Goal: Find specific page/section: Find specific page/section

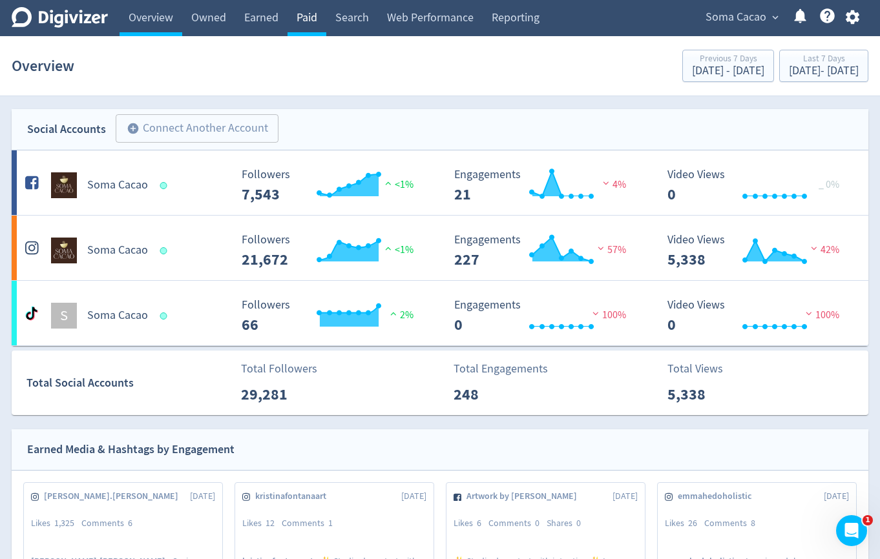
click at [303, 35] on link "Paid" at bounding box center [306, 18] width 39 height 36
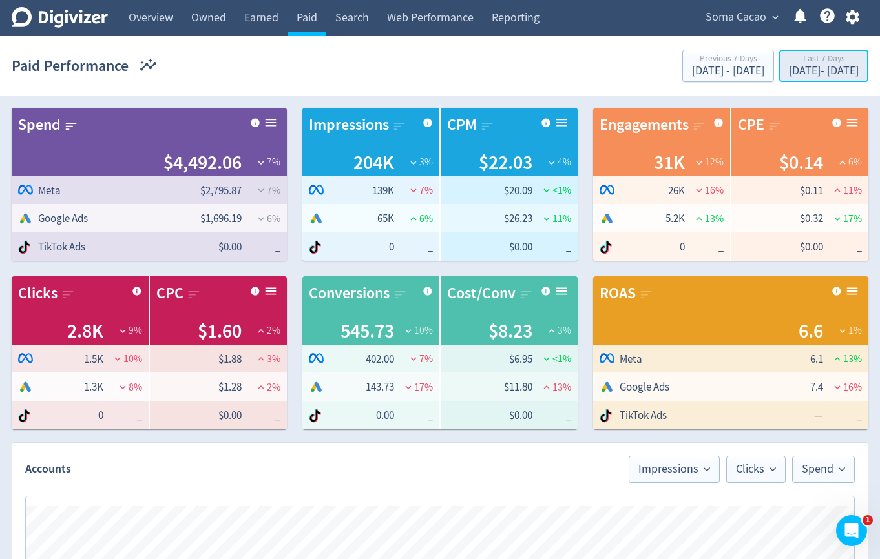
click at [789, 67] on div "[DATE] - [DATE]" at bounding box center [824, 71] width 70 height 12
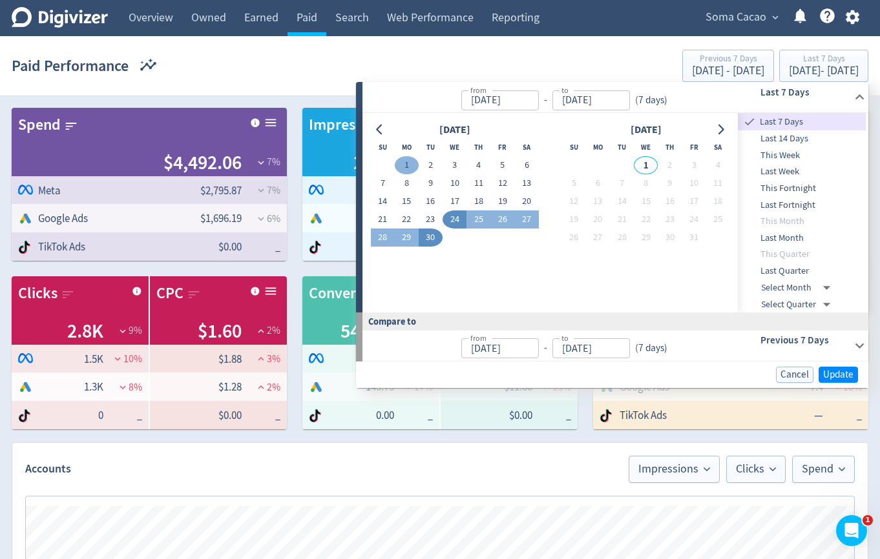
click at [410, 165] on button "1" at bounding box center [407, 165] width 24 height 18
type input "[DATE]"
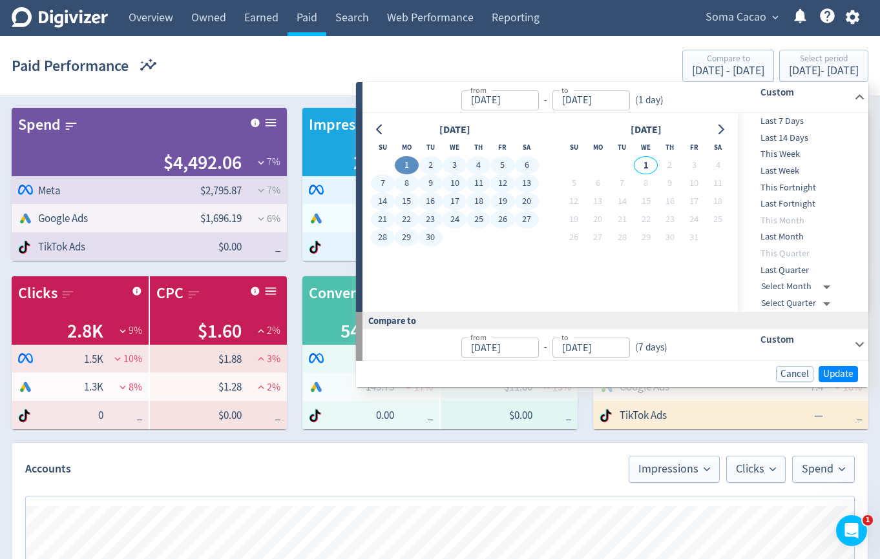
click at [431, 245] on button "30" at bounding box center [431, 238] width 24 height 18
type input "[DATE]"
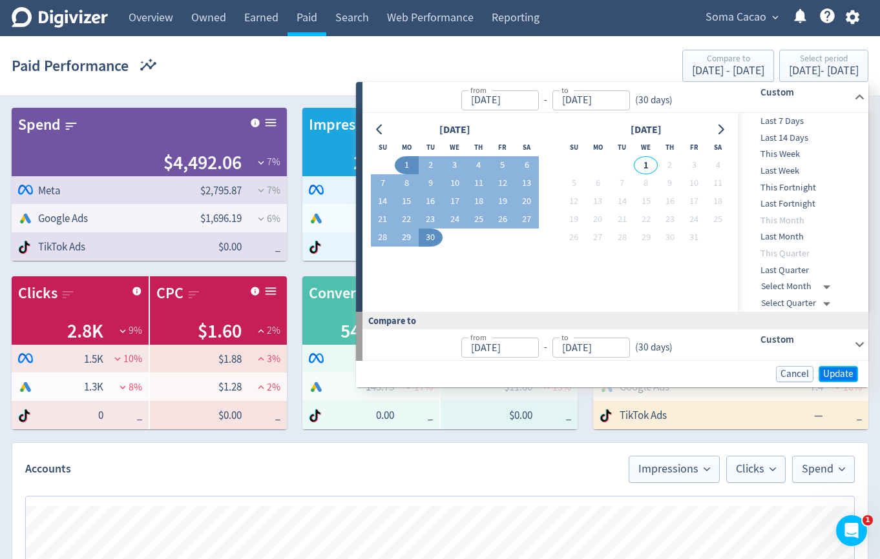
click at [824, 372] on span "Update" at bounding box center [838, 374] width 30 height 10
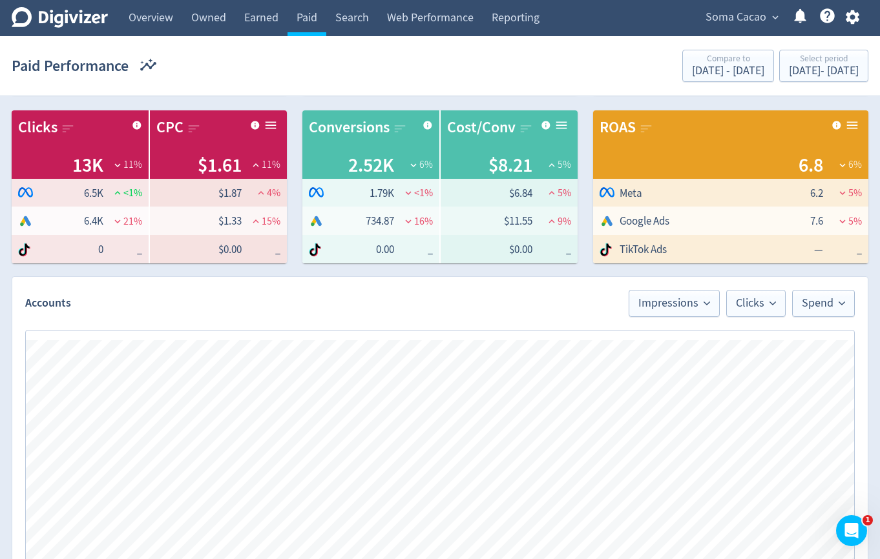
scroll to position [402, 0]
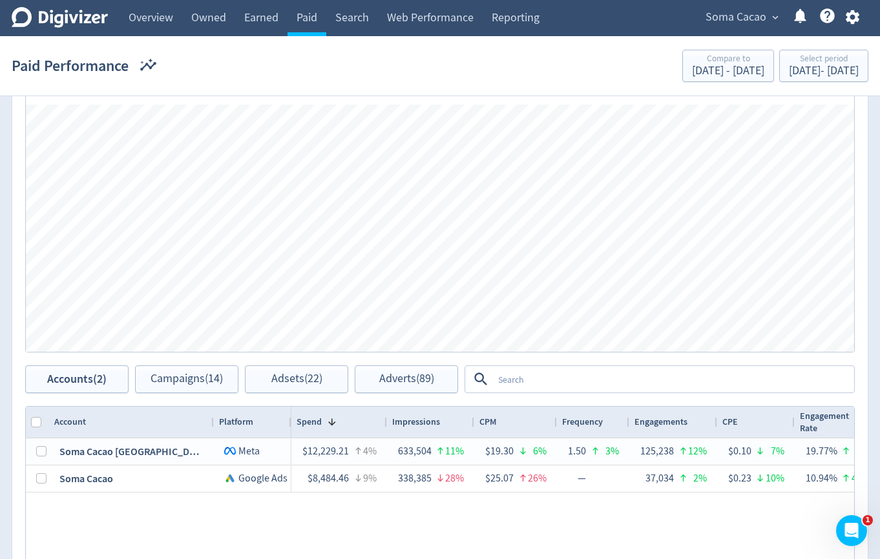
click at [548, 382] on textarea at bounding box center [673, 379] width 360 height 24
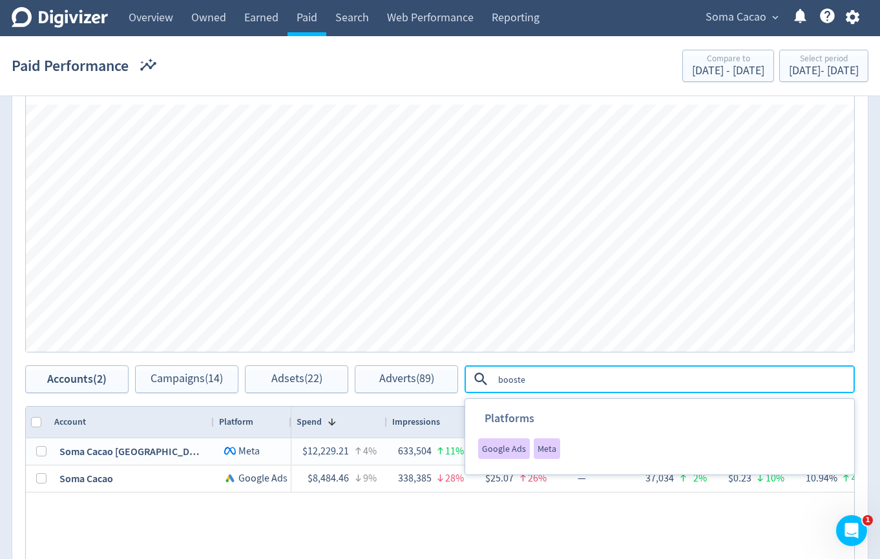
type textarea "boosted"
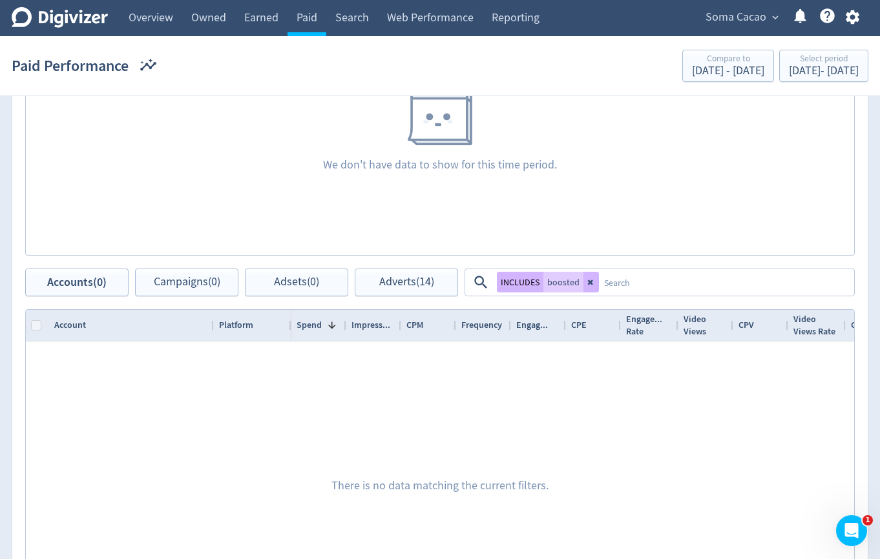
scroll to position [516, 0]
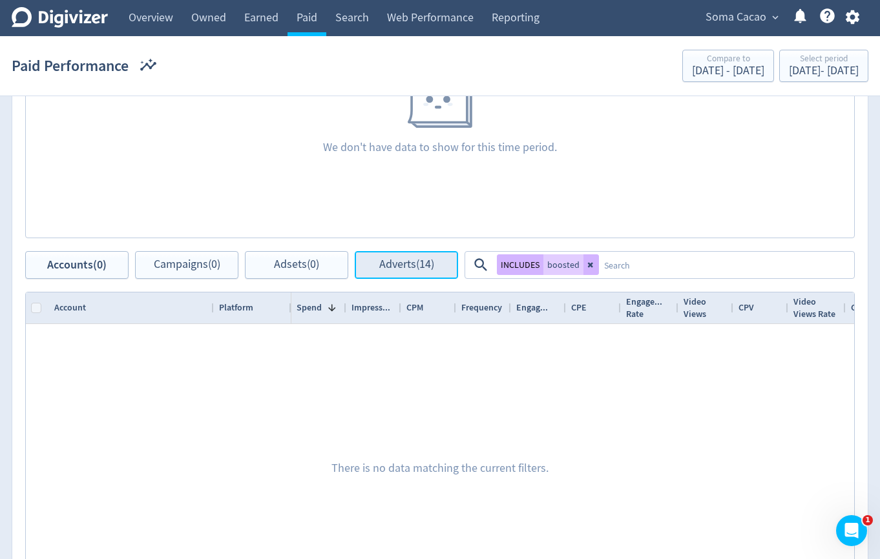
click at [442, 256] on button "Adverts (14)" at bounding box center [406, 265] width 103 height 28
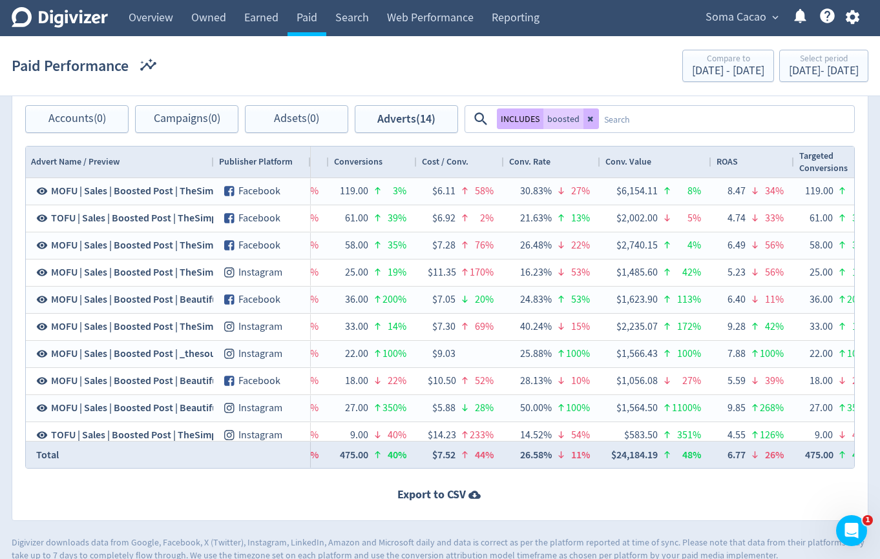
click at [656, 119] on textarea at bounding box center [726, 119] width 254 height 24
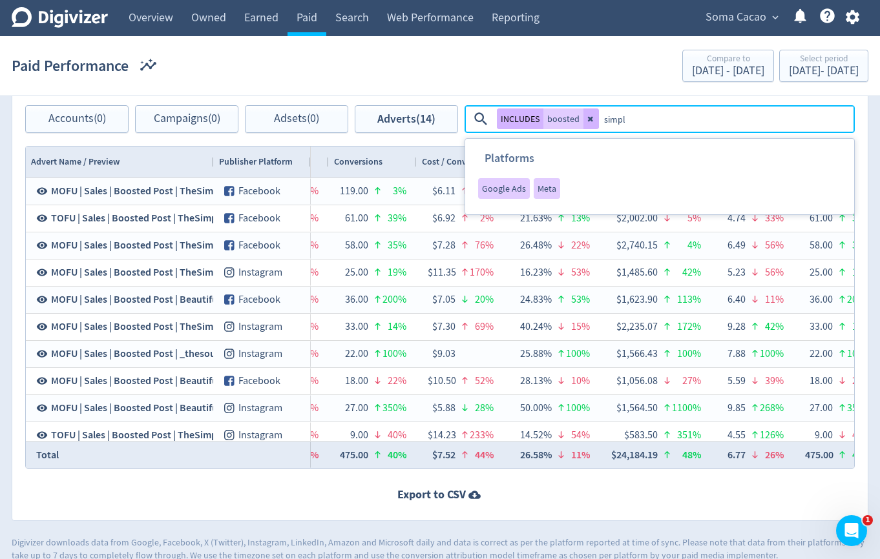
type textarea "simple"
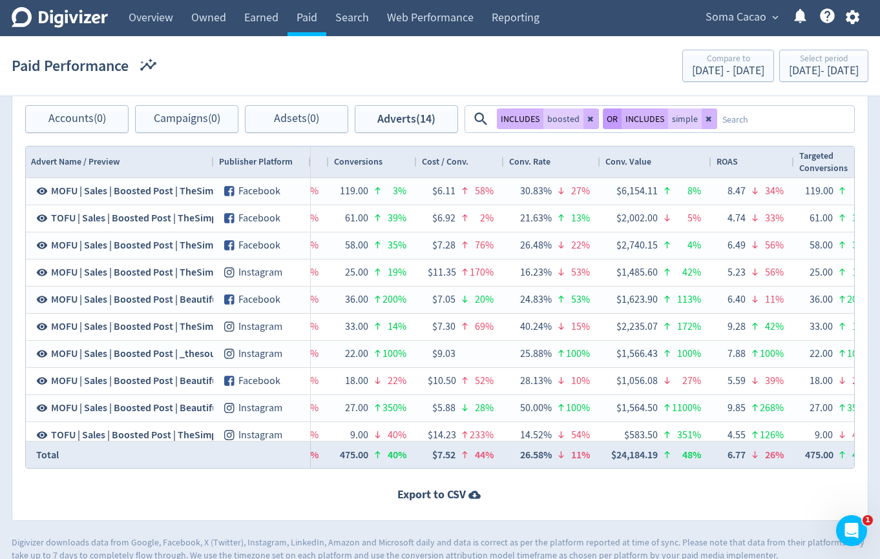
click at [610, 122] on button "OR" at bounding box center [612, 119] width 19 height 21
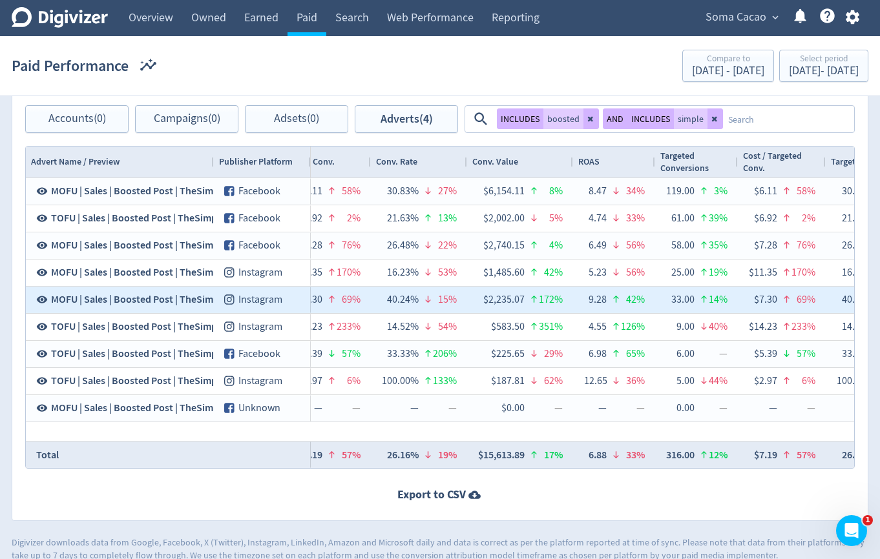
scroll to position [0, 1637]
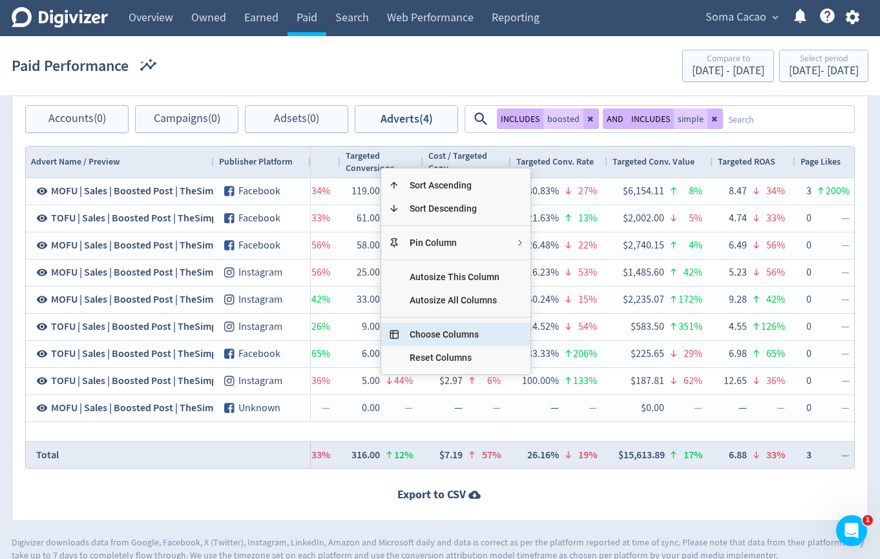
click at [435, 336] on span "Choose Columns" at bounding box center [454, 334] width 110 height 23
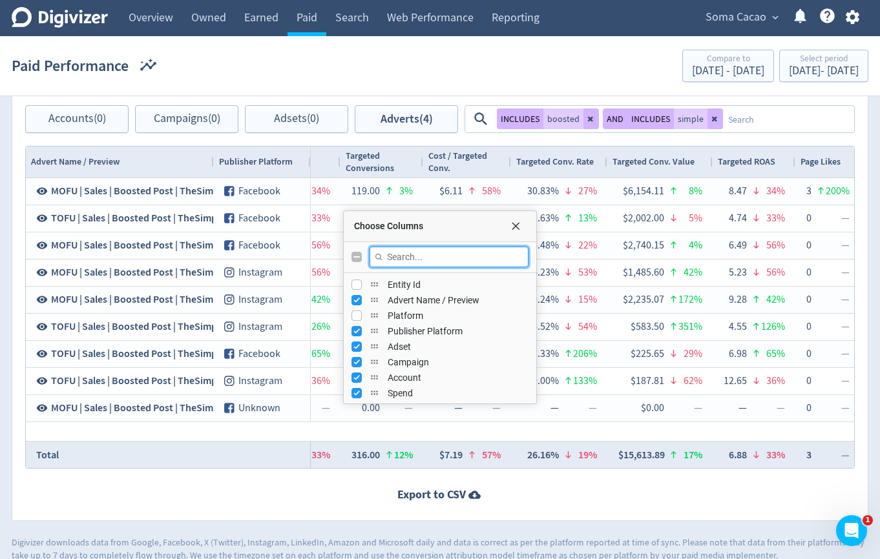
click at [407, 258] on input "Filter Columns Input" at bounding box center [448, 257] width 159 height 21
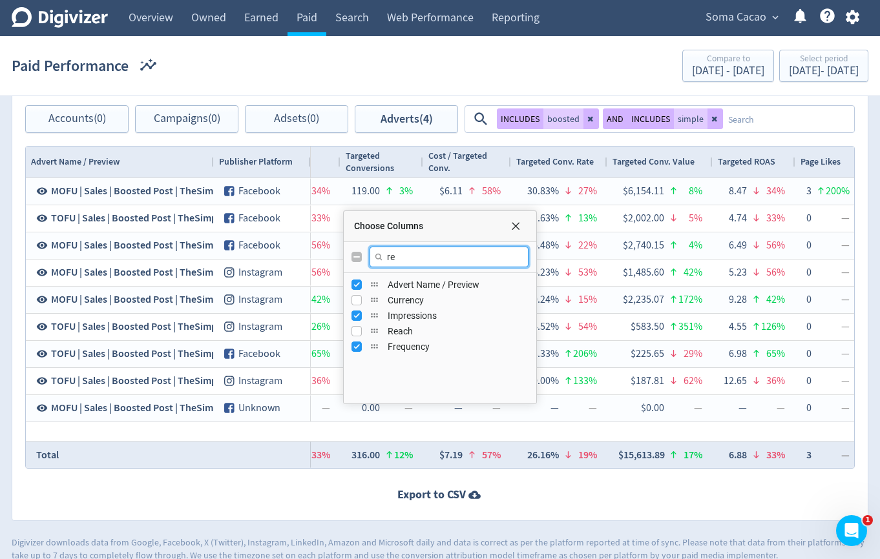
type input "re"
click at [357, 333] on input "Press SPACE to toggle visibility (hidden)" at bounding box center [356, 331] width 10 height 10
checkbox input "true"
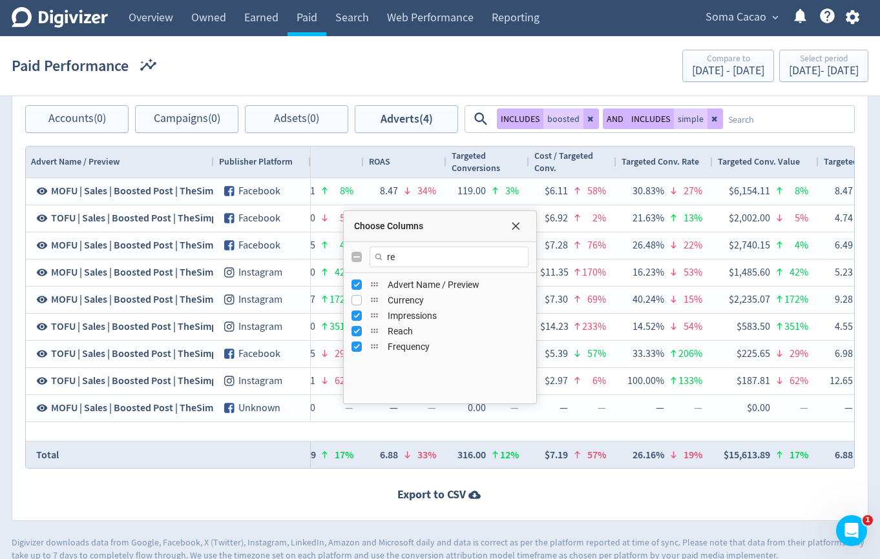
click at [347, 141] on div "Adverts Impressions Clicks Spend Spend Clicks Impressions Press Space or Enter …" at bounding box center [440, 150] width 856 height 741
click at [519, 227] on span "Choose Columns" at bounding box center [515, 226] width 10 height 10
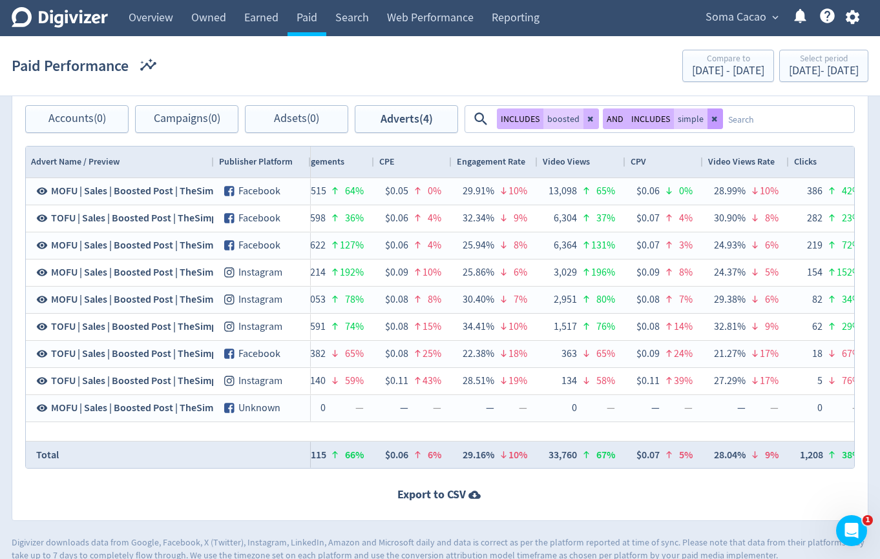
click at [711, 116] on icon at bounding box center [715, 119] width 8 height 8
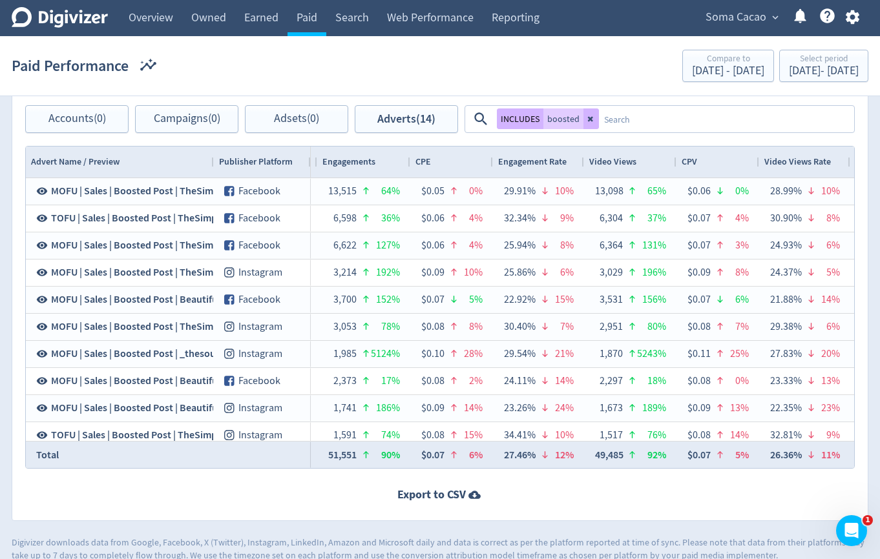
click at [709, 116] on textarea at bounding box center [726, 119] width 254 height 24
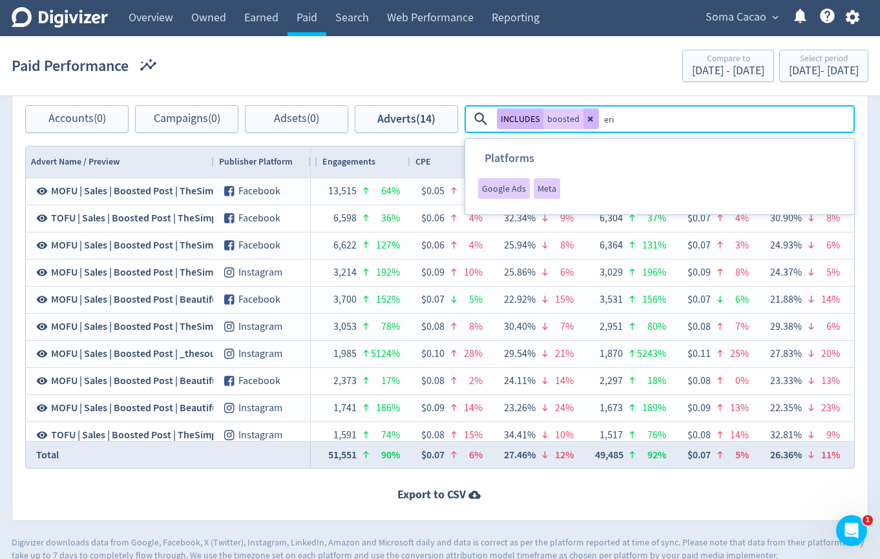
type textarea "[PERSON_NAME]"
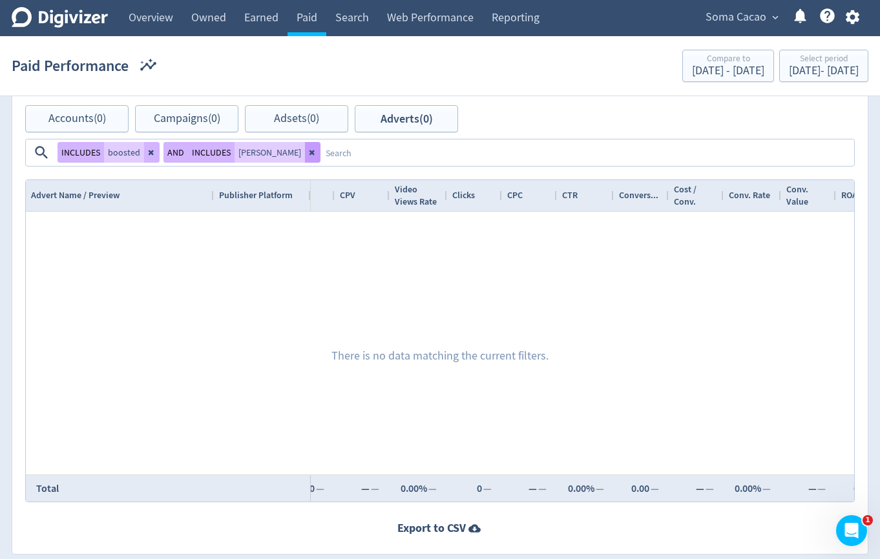
click at [320, 142] on button at bounding box center [313, 152] width 16 height 21
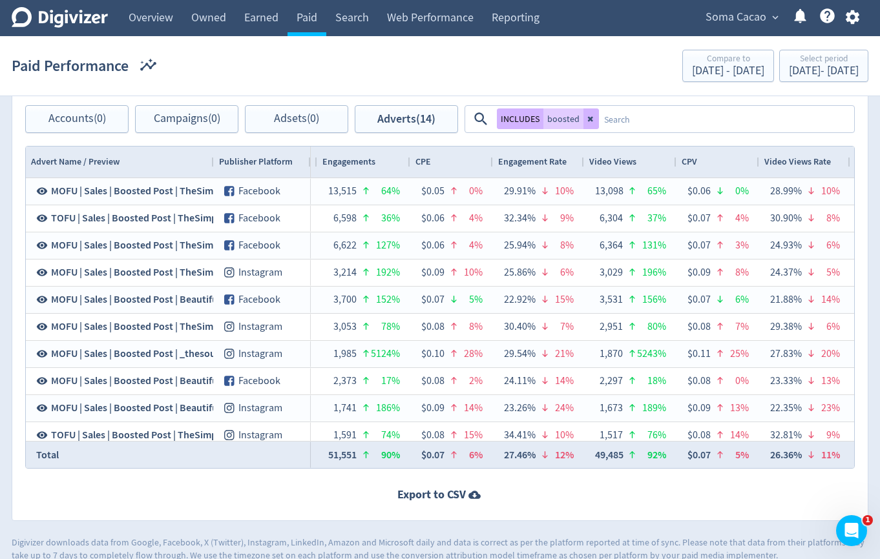
click at [700, 117] on textarea at bounding box center [726, 119] width 254 height 24
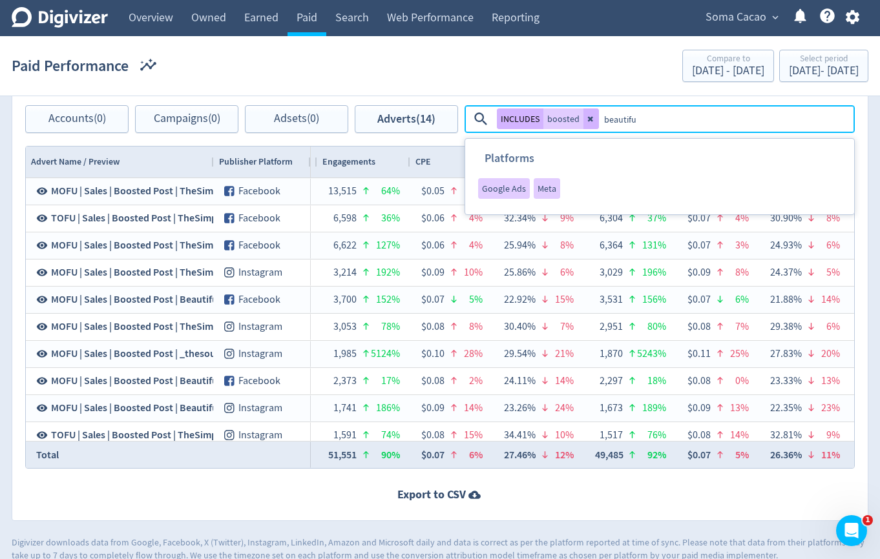
type textarea "beautiful"
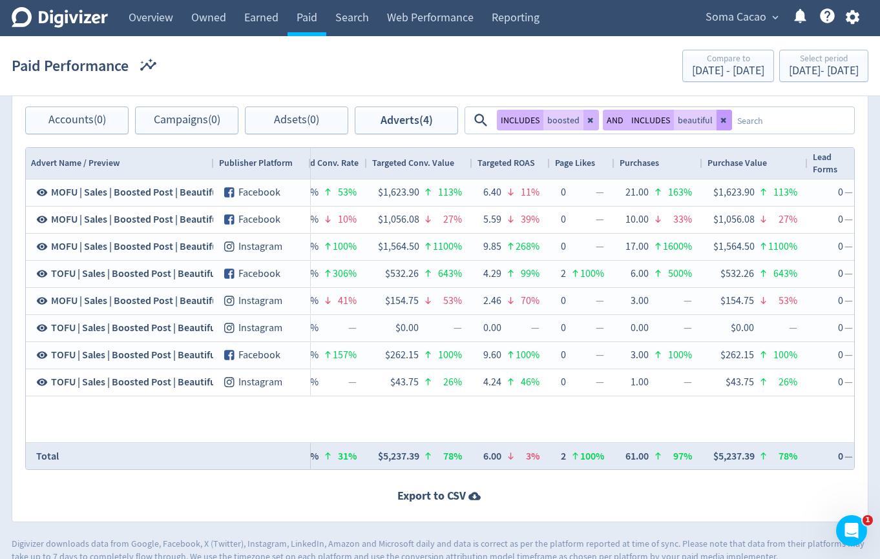
click at [724, 122] on icon at bounding box center [724, 120] width 8 height 8
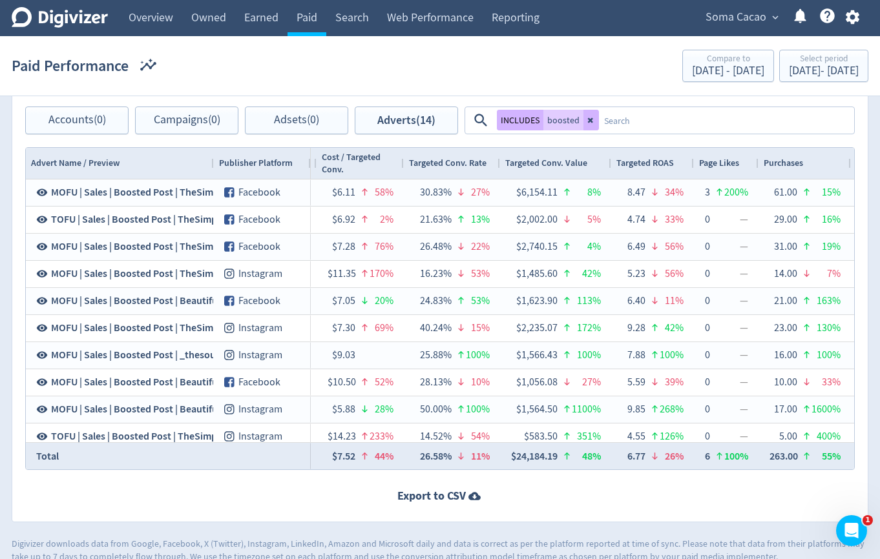
click at [729, 121] on textarea at bounding box center [726, 121] width 254 height 24
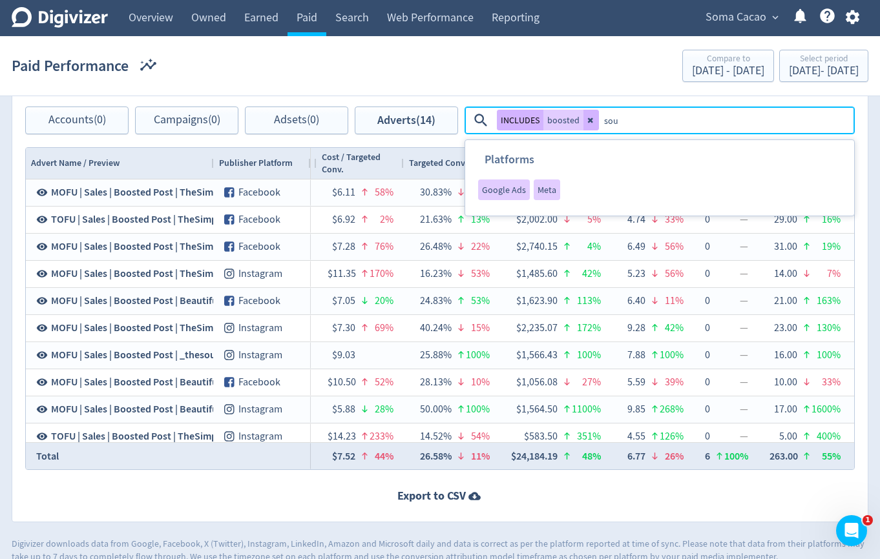
type textarea "soul"
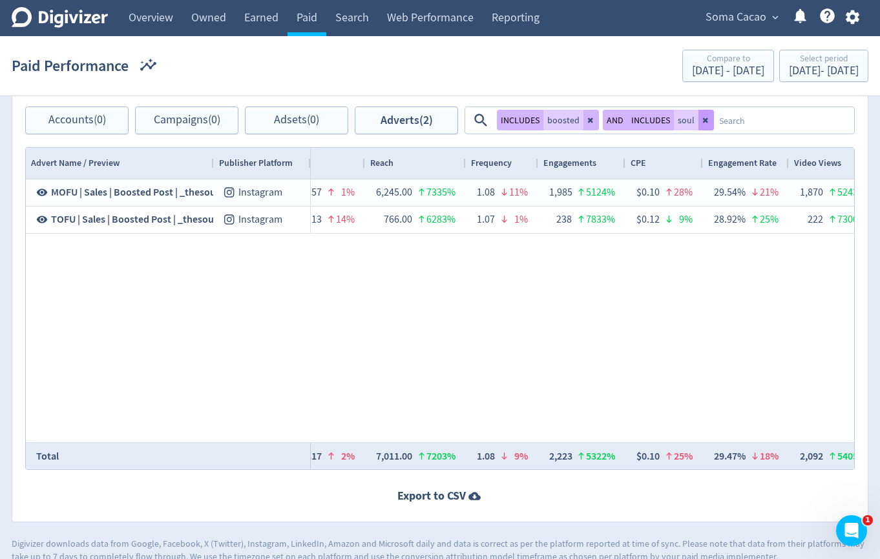
click at [705, 121] on icon at bounding box center [706, 120] width 8 height 8
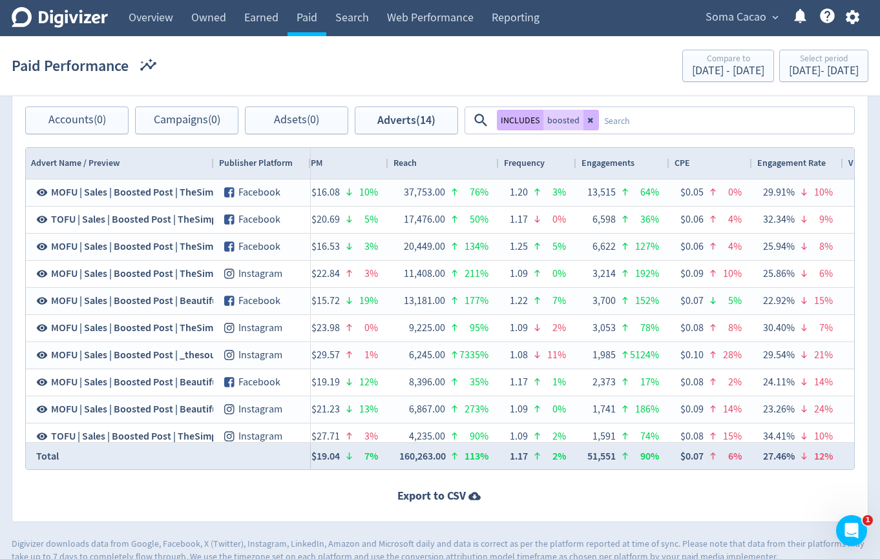
click at [705, 121] on textarea at bounding box center [726, 121] width 254 height 24
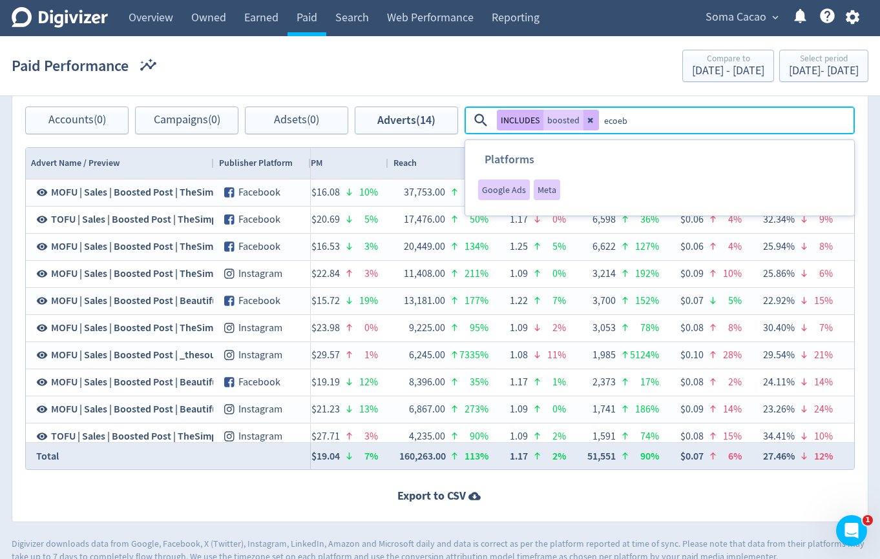
type textarea "ecoebs"
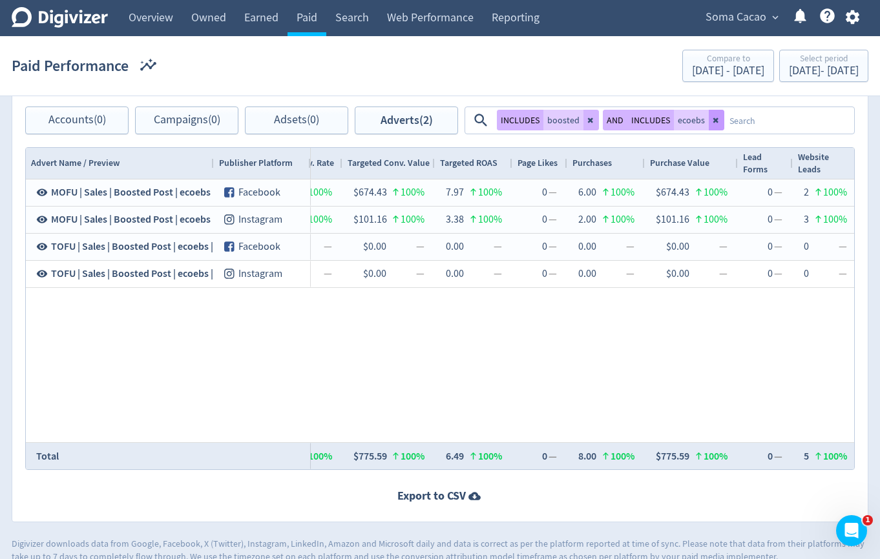
click at [715, 121] on icon at bounding box center [716, 120] width 8 height 8
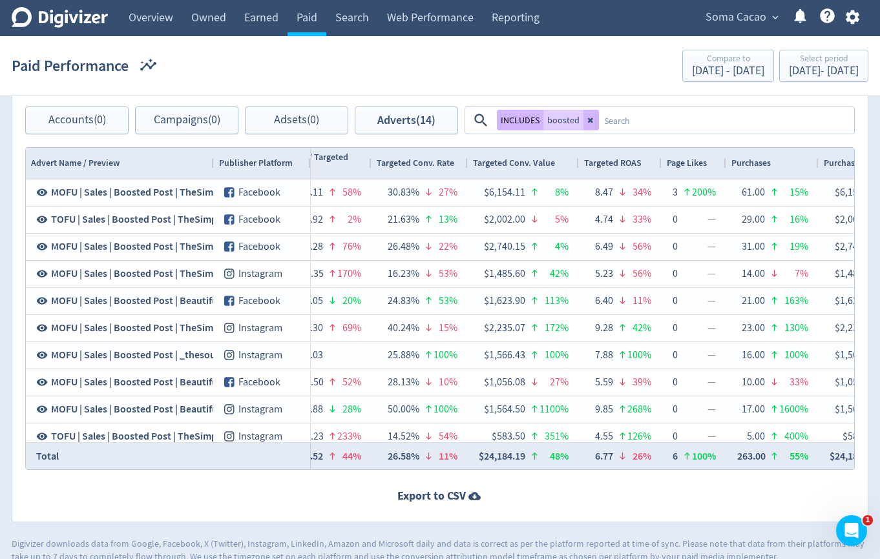
click at [715, 121] on textarea at bounding box center [726, 121] width 254 height 24
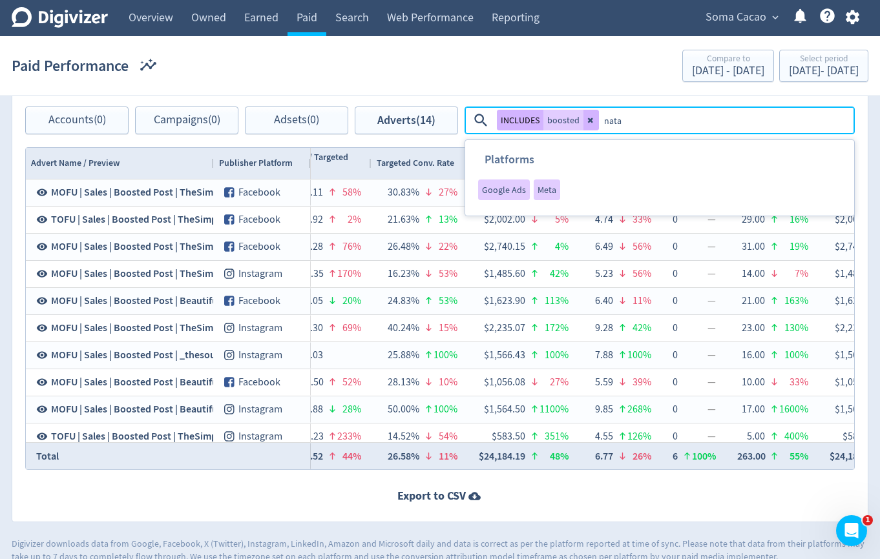
type textarea "[DATE]"
